Goal: Task Accomplishment & Management: Manage account settings

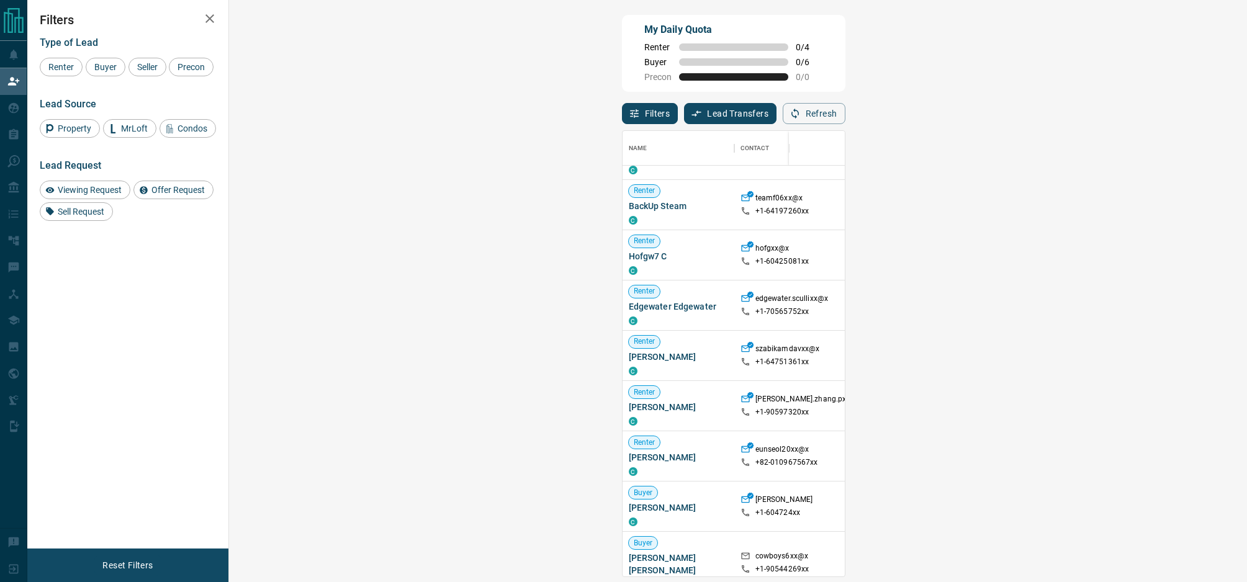
scroll to position [40, 0]
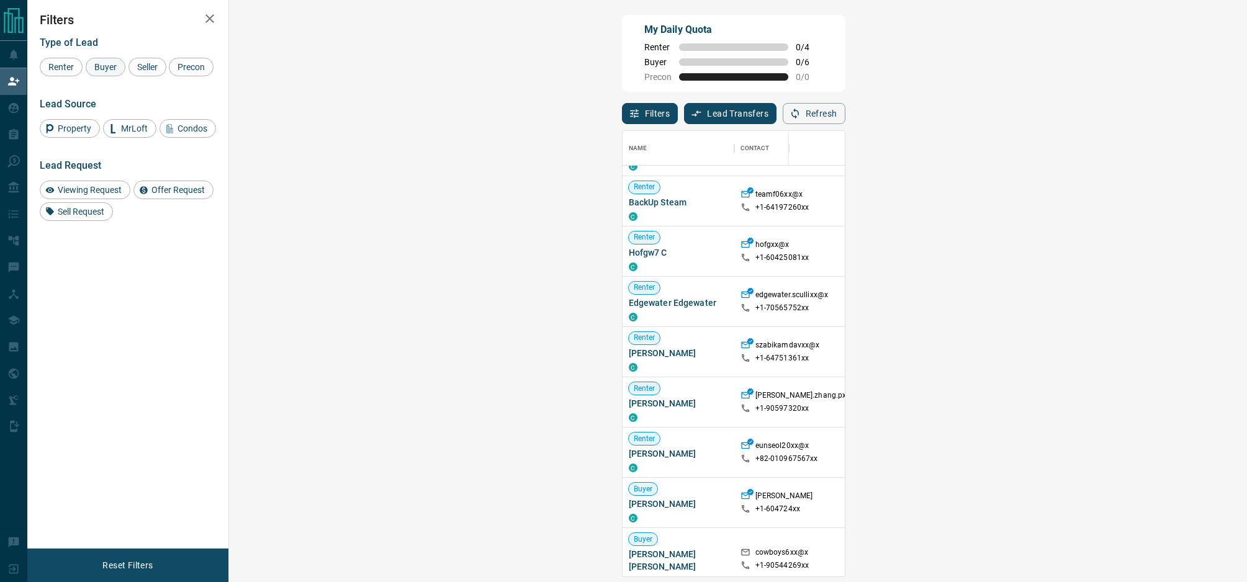
click at [107, 65] on span "Buyer" at bounding box center [105, 67] width 31 height 10
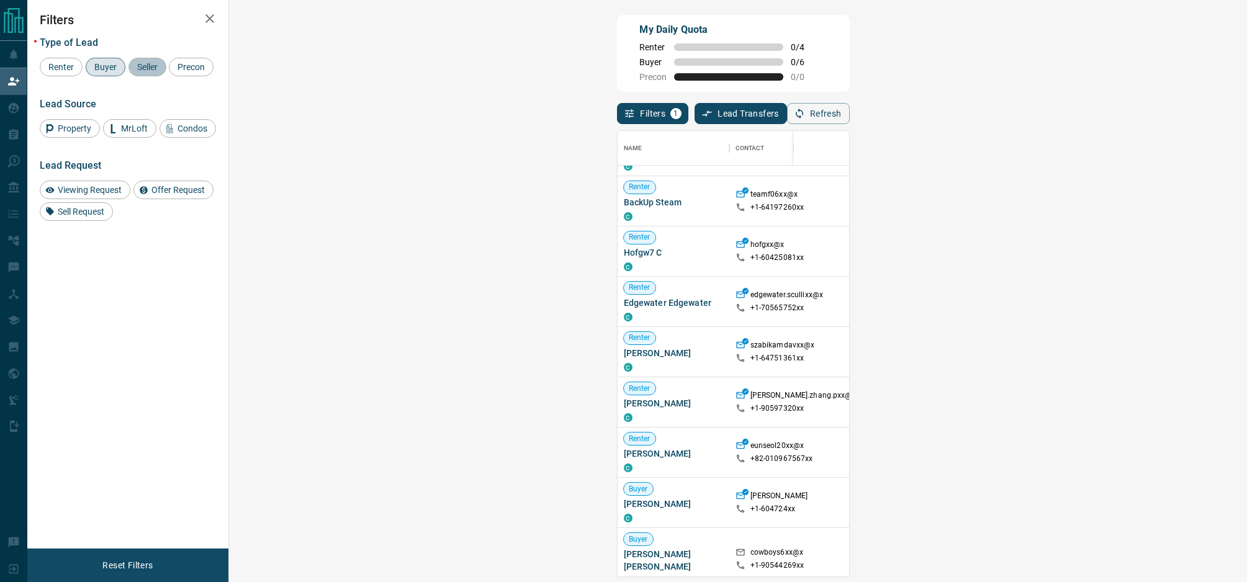
click at [141, 64] on span "Seller" at bounding box center [147, 67] width 29 height 10
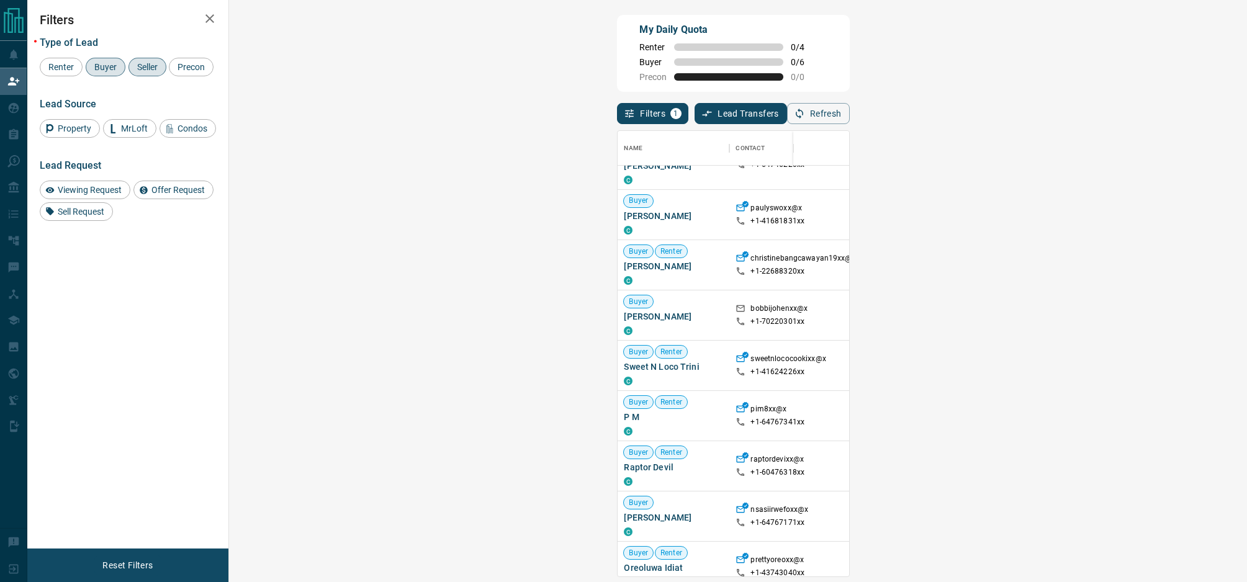
scroll to position [261, 0]
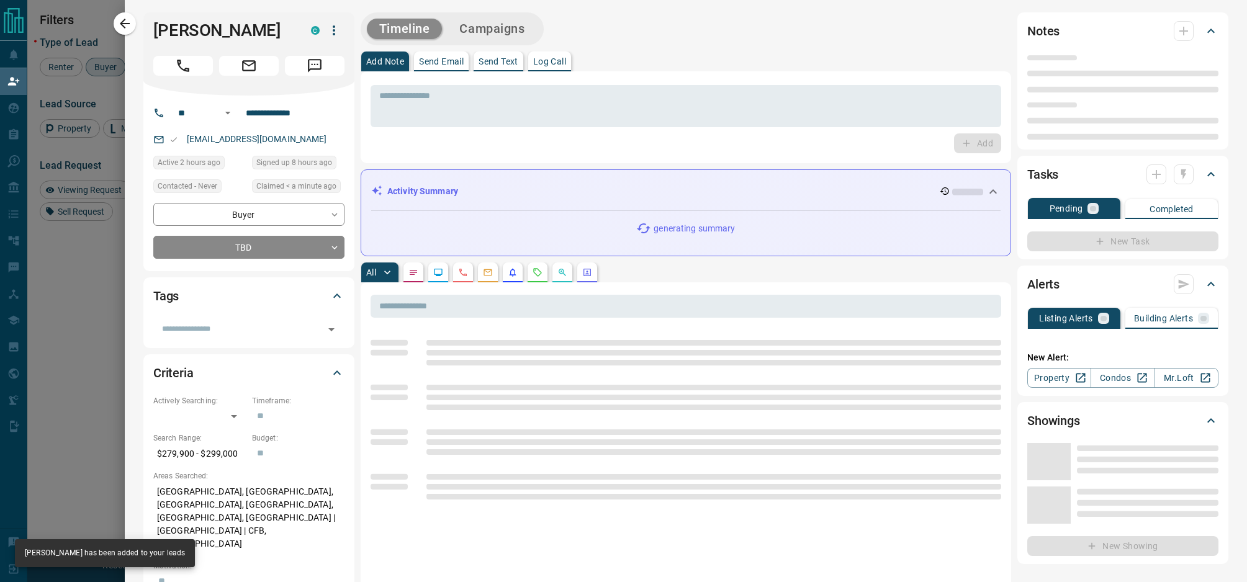
type input "**"
type input "**********"
type input "**"
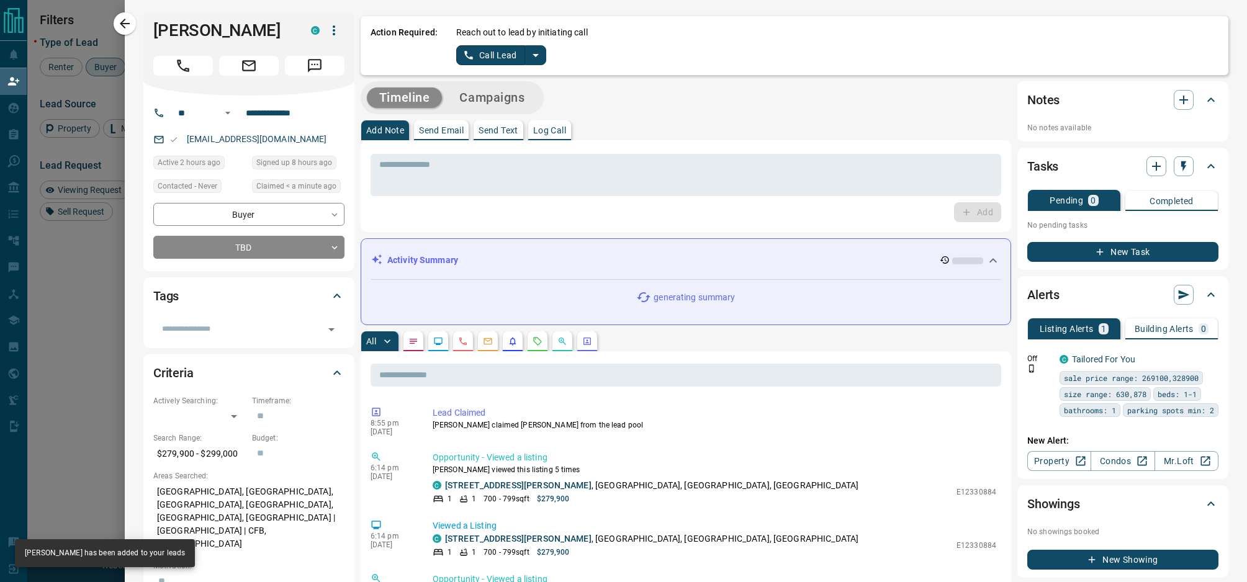
click at [530, 52] on icon "split button" at bounding box center [535, 55] width 15 height 15
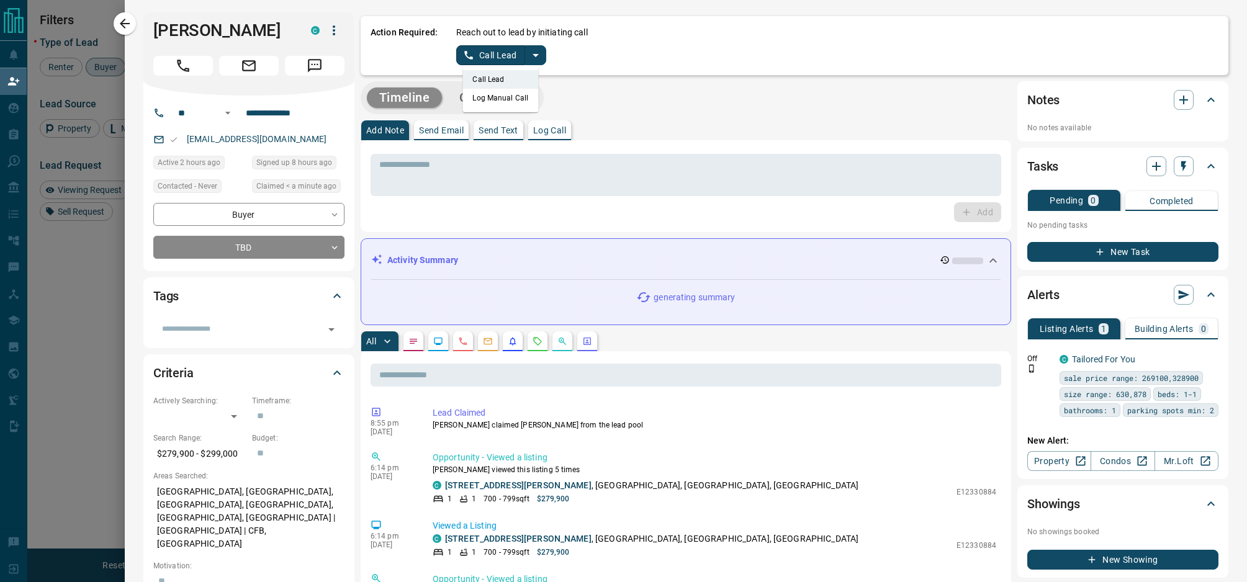
click at [510, 91] on li "Log Manual Call" at bounding box center [501, 98] width 76 height 19
click at [507, 55] on button "Log Manual Call" at bounding box center [497, 55] width 82 height 20
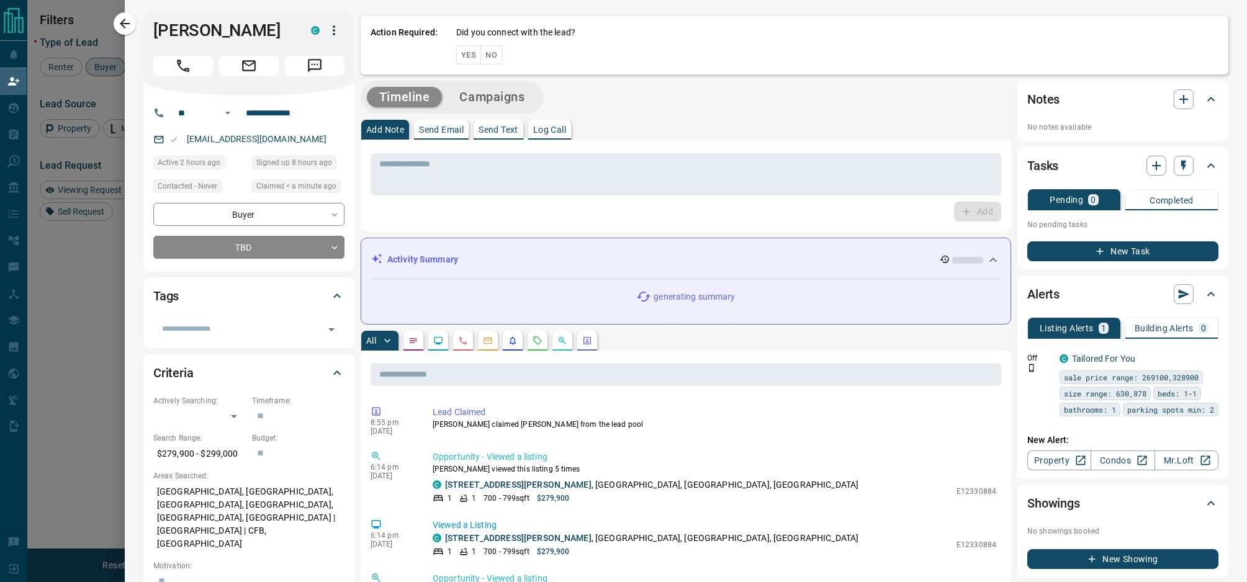
click at [467, 56] on button "Yes" at bounding box center [468, 54] width 25 height 19
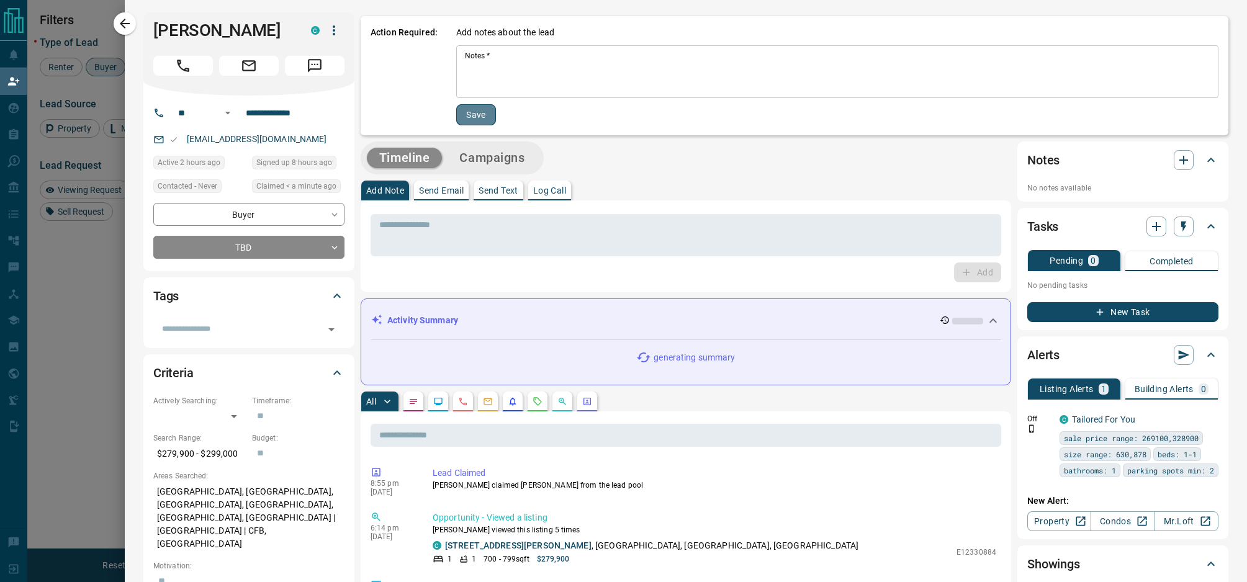
click at [478, 114] on button "Save" at bounding box center [476, 114] width 40 height 21
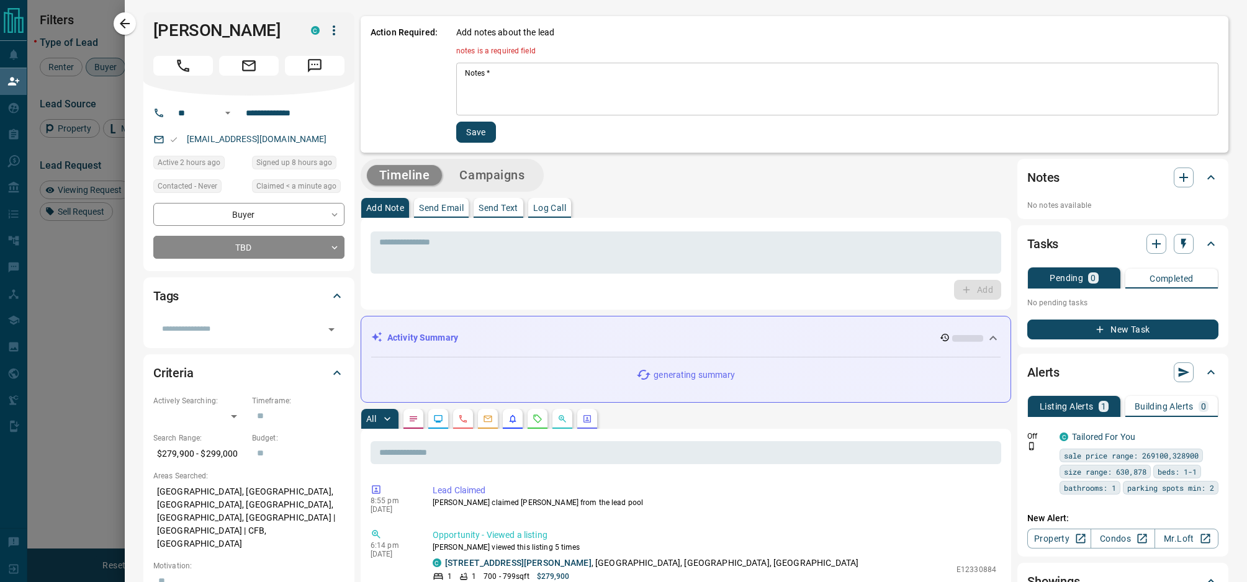
click at [488, 89] on textarea "Notes   *" at bounding box center [837, 89] width 745 height 42
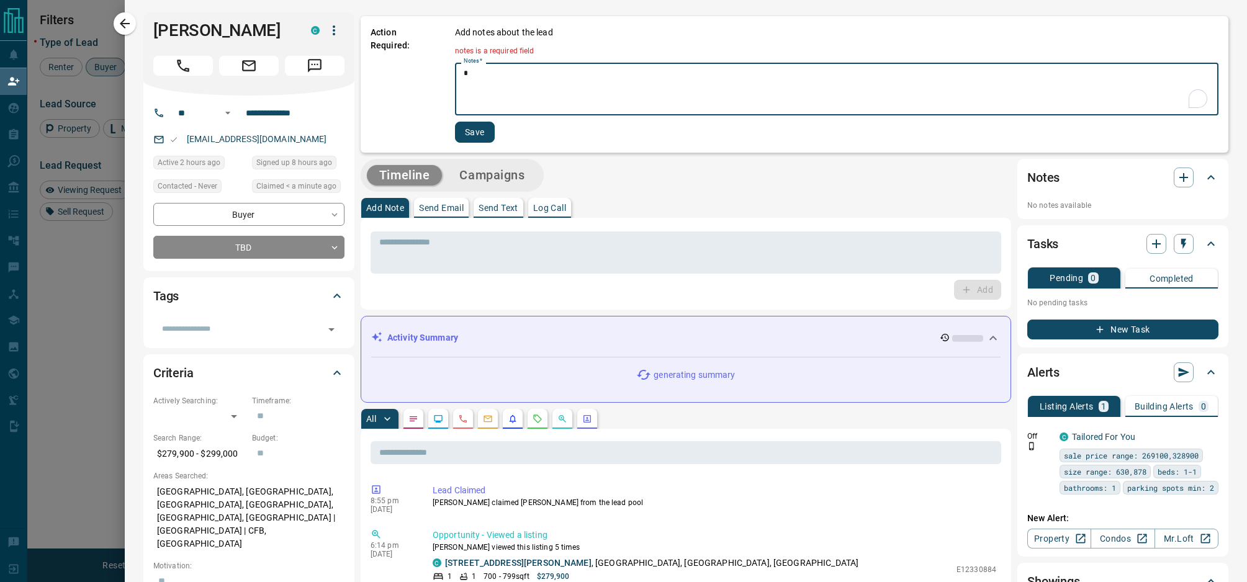
type textarea "*"
click at [473, 130] on button "Save" at bounding box center [475, 132] width 40 height 21
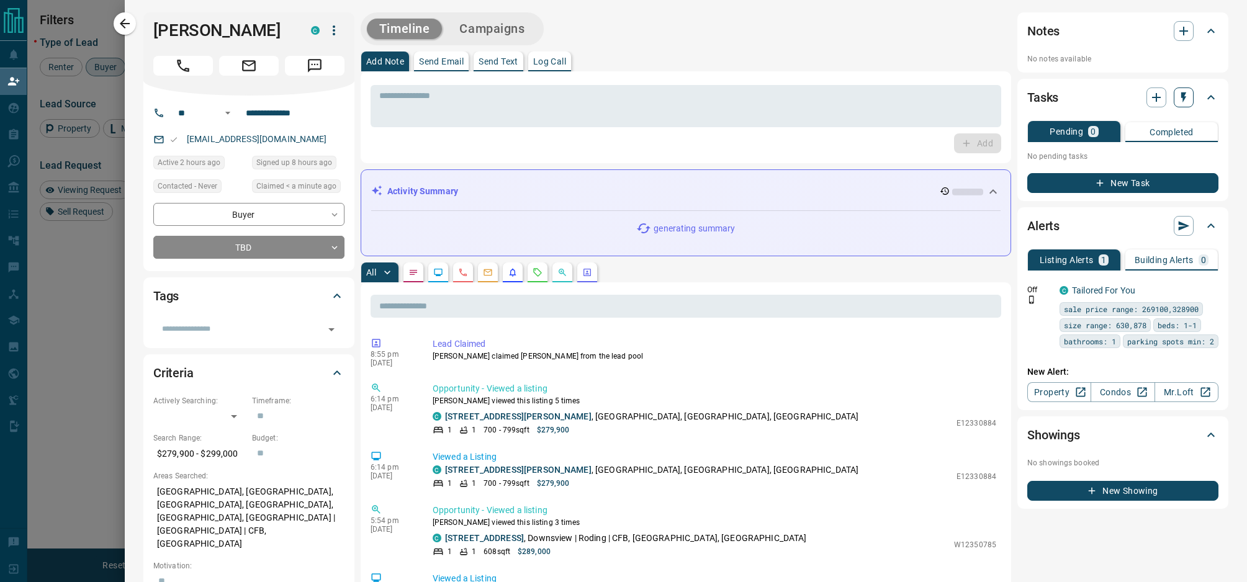
click at [1190, 96] on icon "button" at bounding box center [1184, 97] width 12 height 12
drag, startPoint x: 1162, startPoint y: 125, endPoint x: 1003, endPoint y: 116, distance: 158.6
click at [1161, 125] on li "1 Day Follow-Up" at bounding box center [1153, 121] width 84 height 19
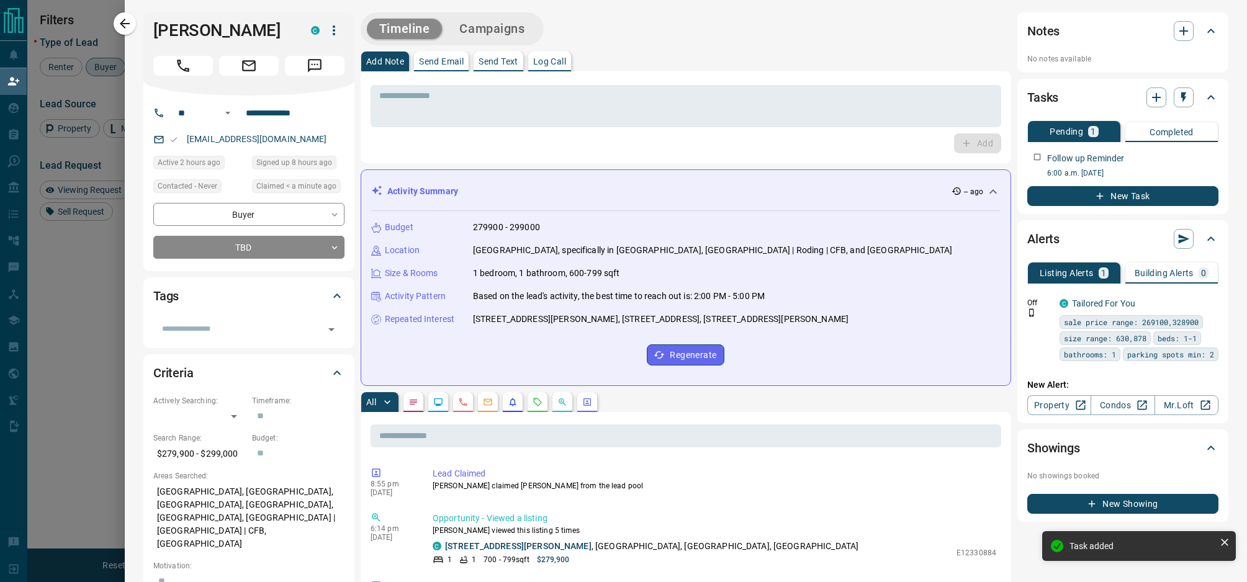
click at [92, 291] on div at bounding box center [623, 291] width 1247 height 582
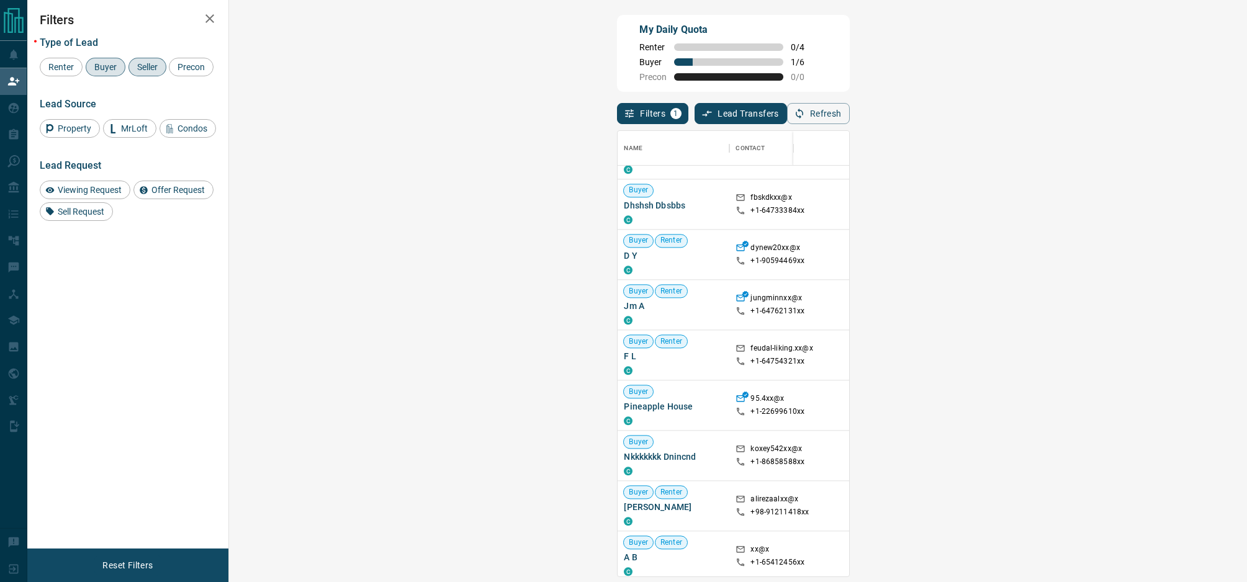
scroll to position [1291, 0]
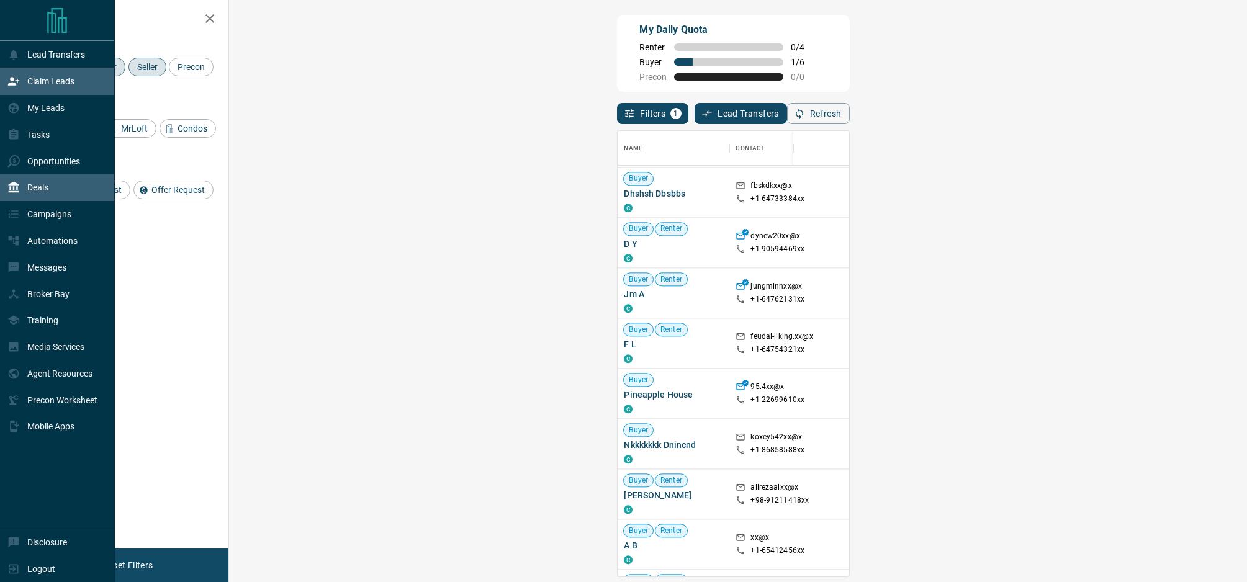
click at [25, 192] on div "Deals" at bounding box center [27, 188] width 41 height 20
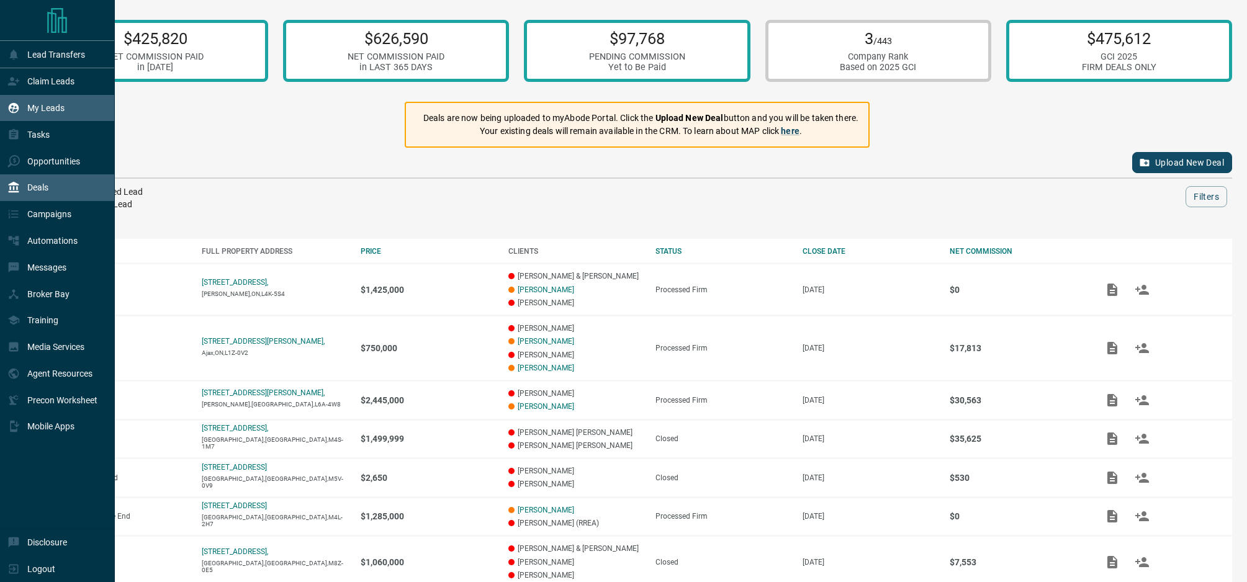
click at [28, 108] on p "My Leads" at bounding box center [45, 108] width 37 height 10
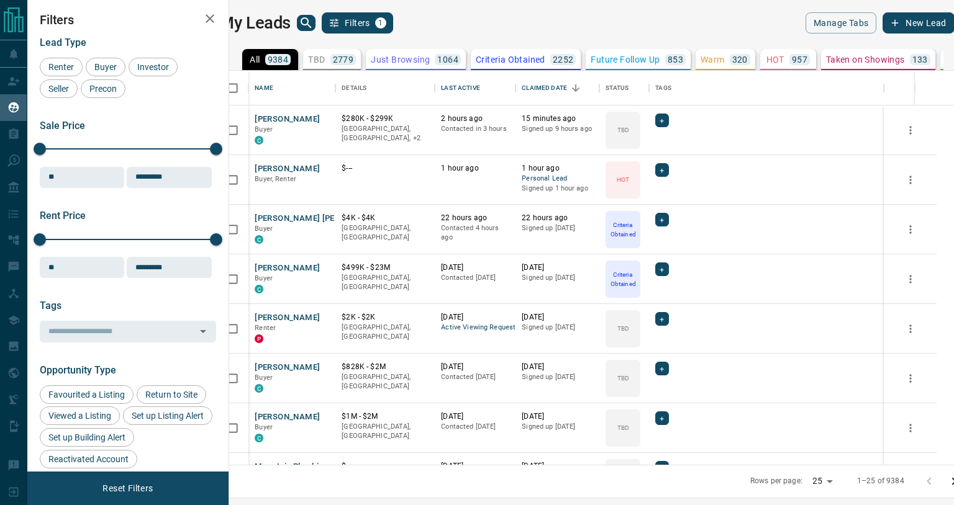
scroll to position [394, 719]
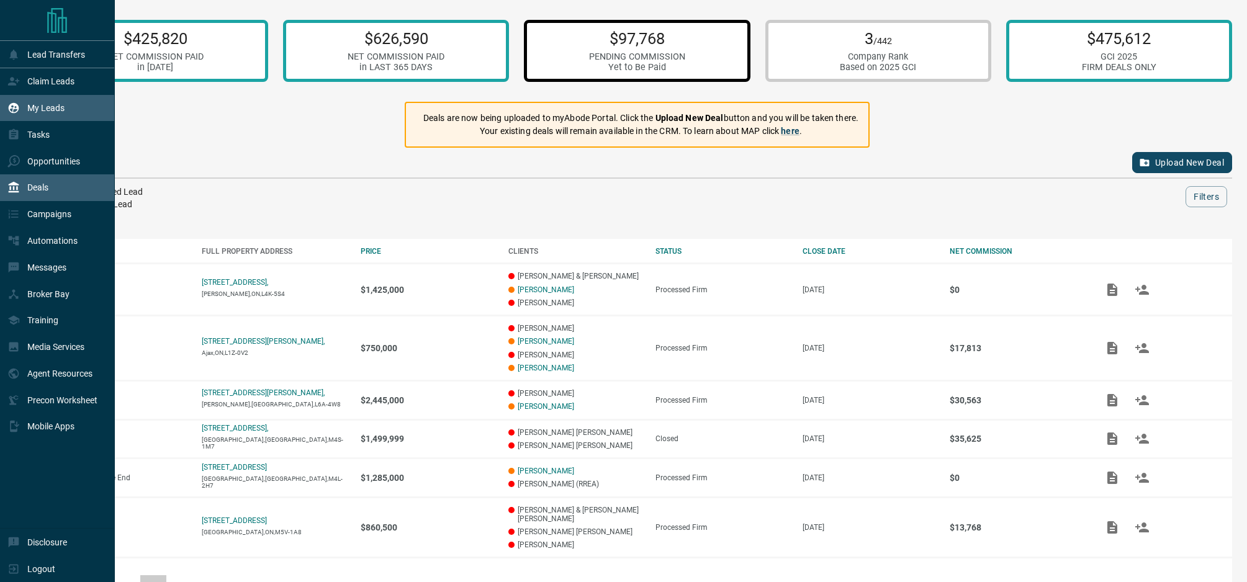
scroll to position [4, 0]
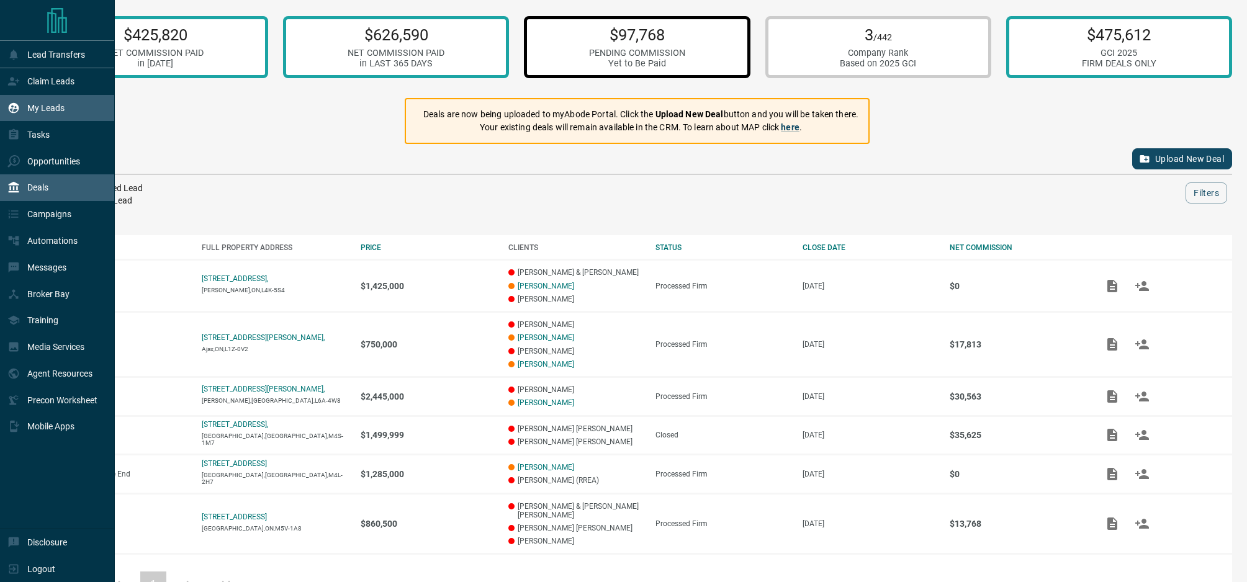
click at [45, 115] on div "My Leads" at bounding box center [35, 108] width 57 height 20
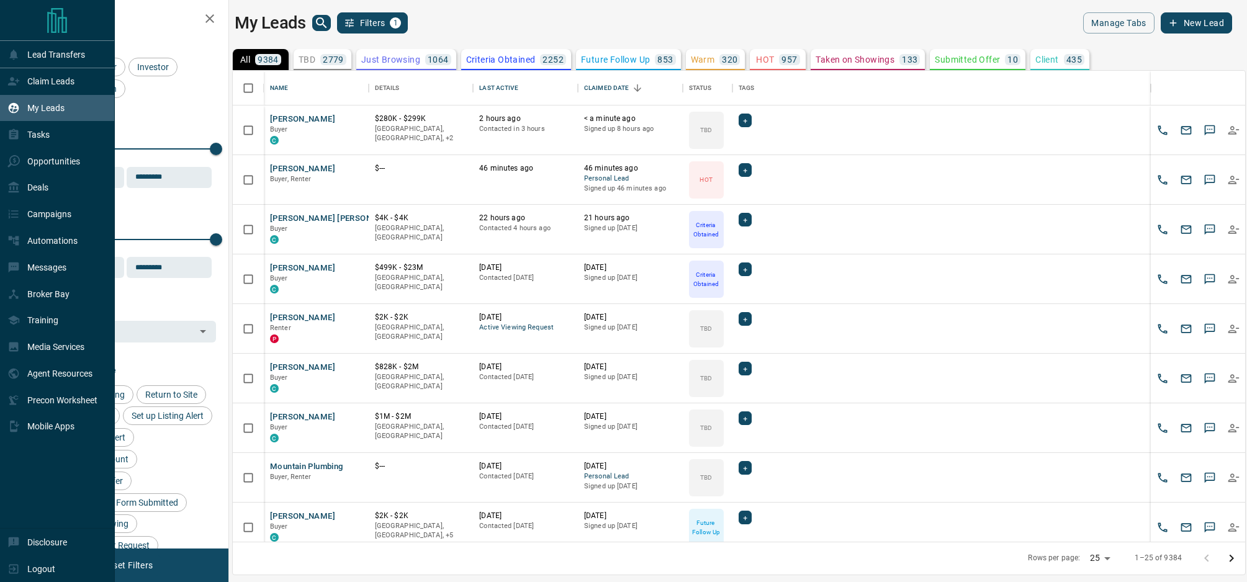
scroll to position [471, 1013]
